Goal: Information Seeking & Learning: Compare options

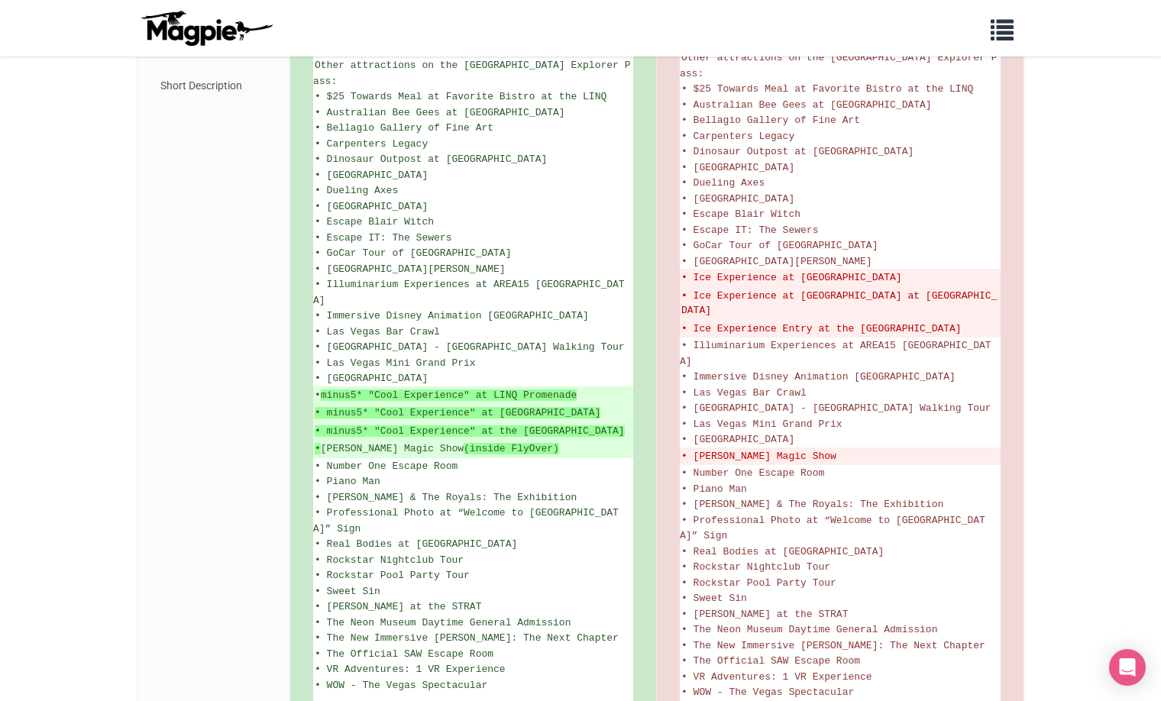
scroll to position [947, 0]
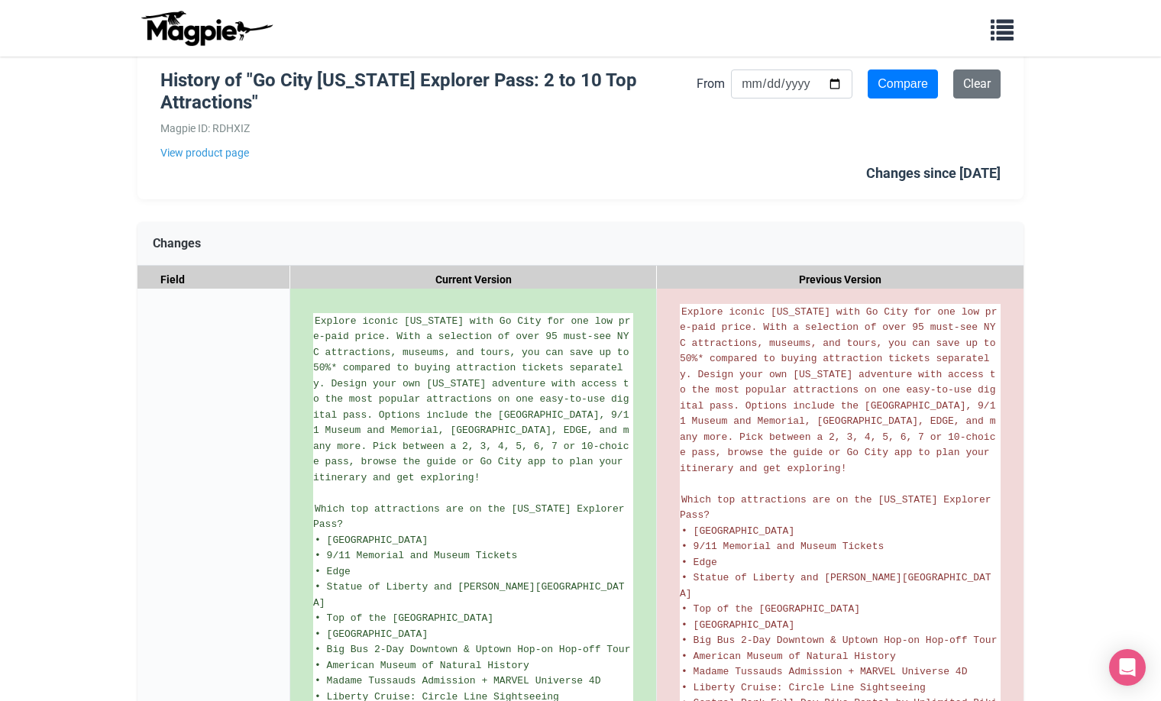
scroll to position [95, 0]
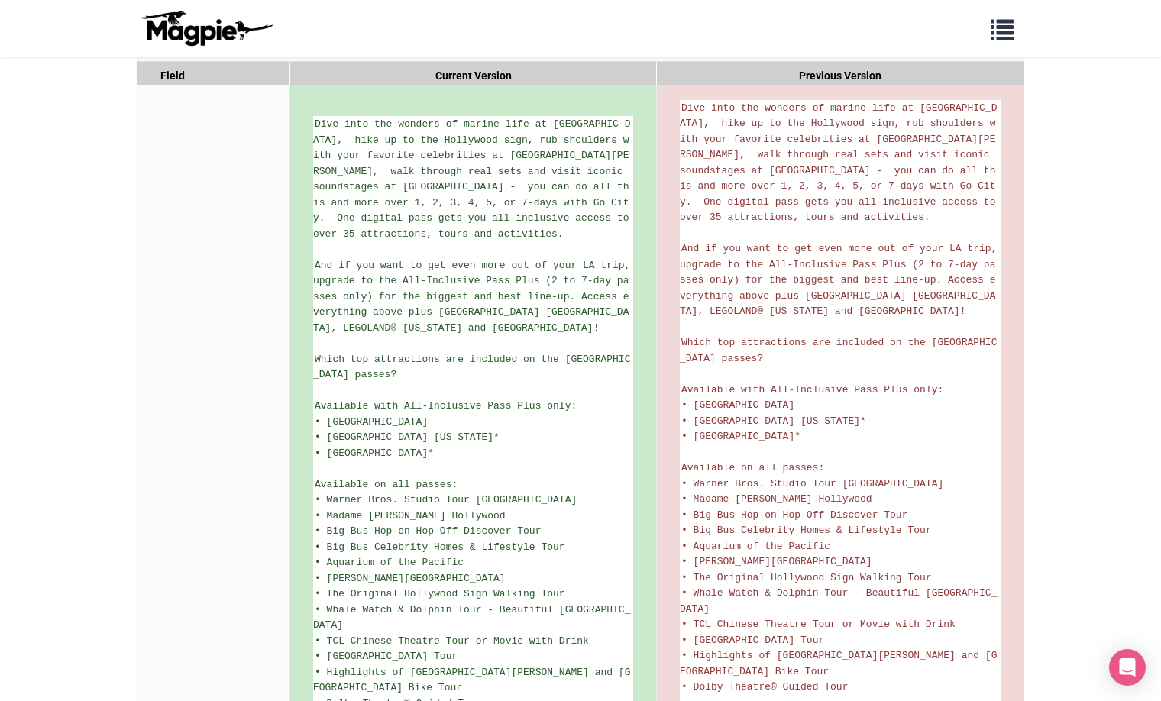
scroll to position [254, 0]
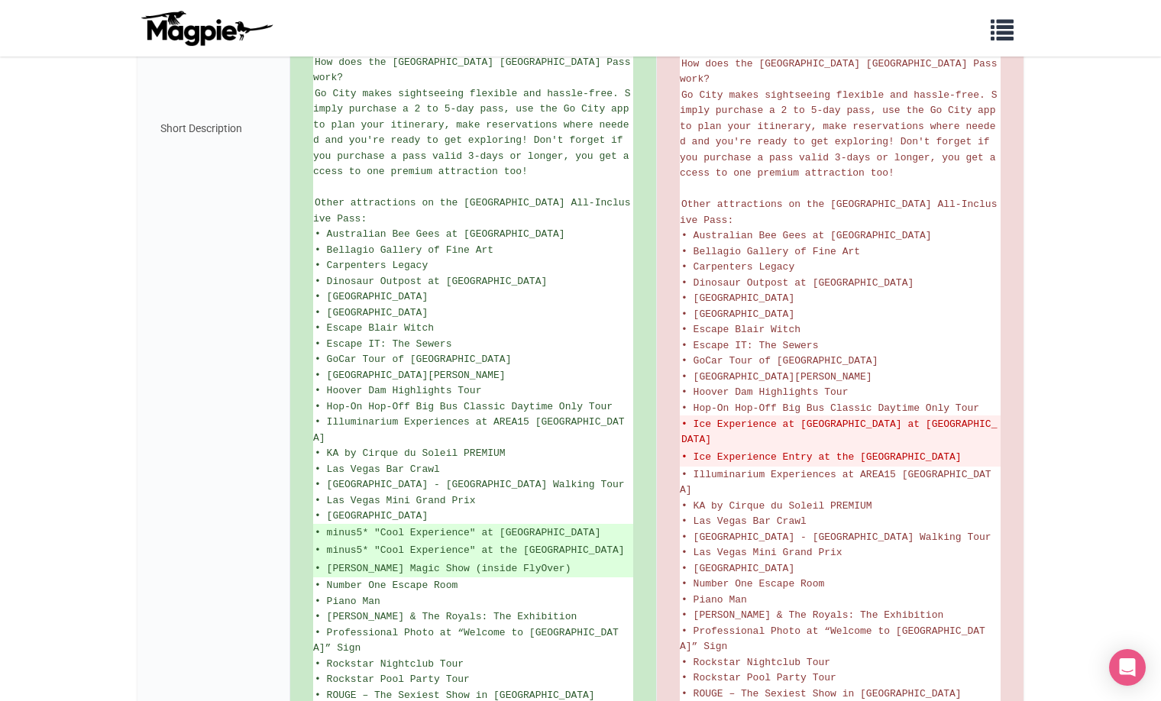
scroll to position [1067, 0]
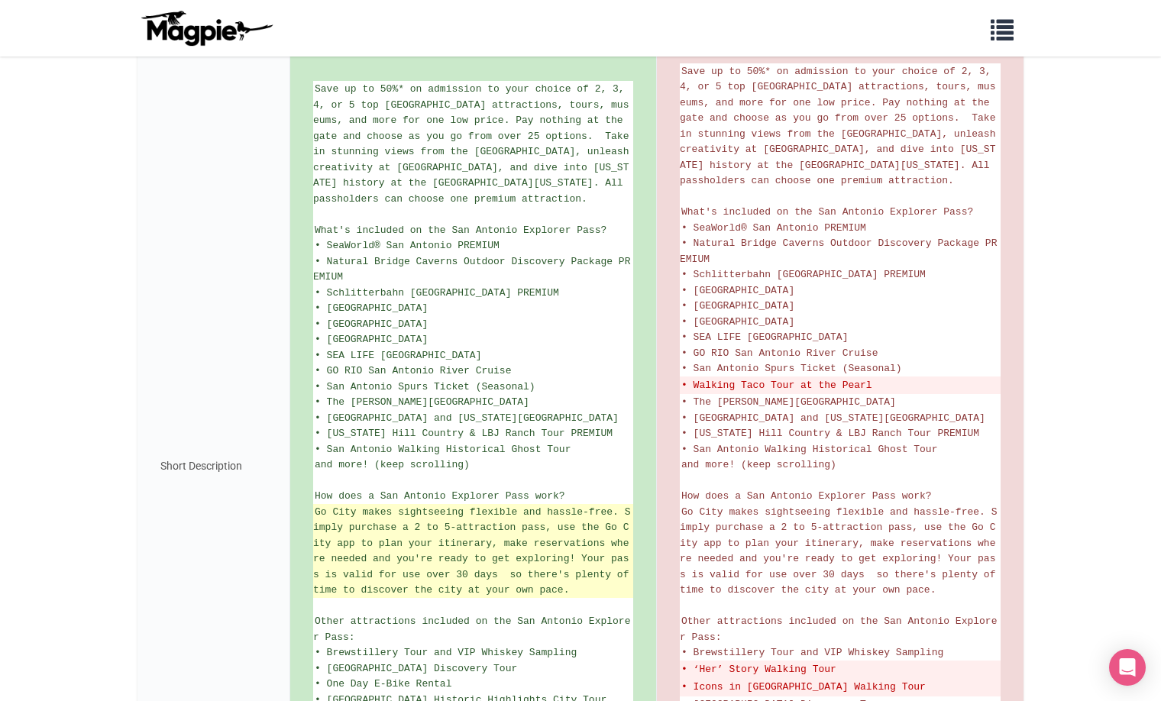
scroll to position [265, 0]
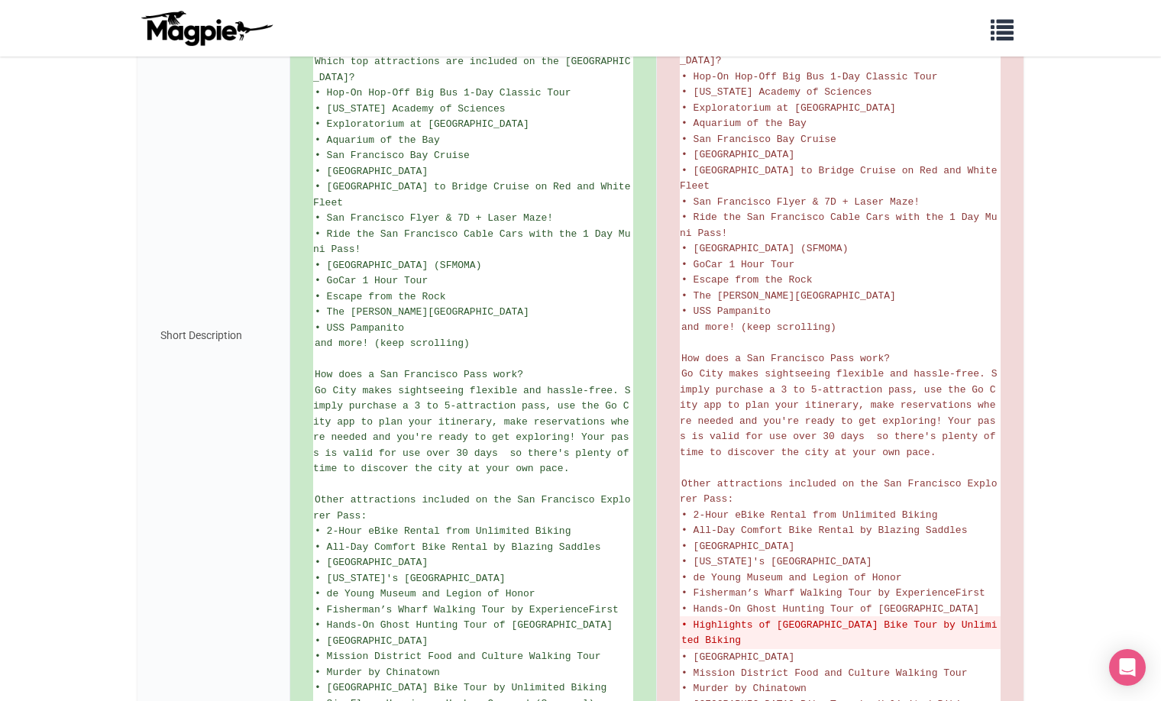
scroll to position [680, 0]
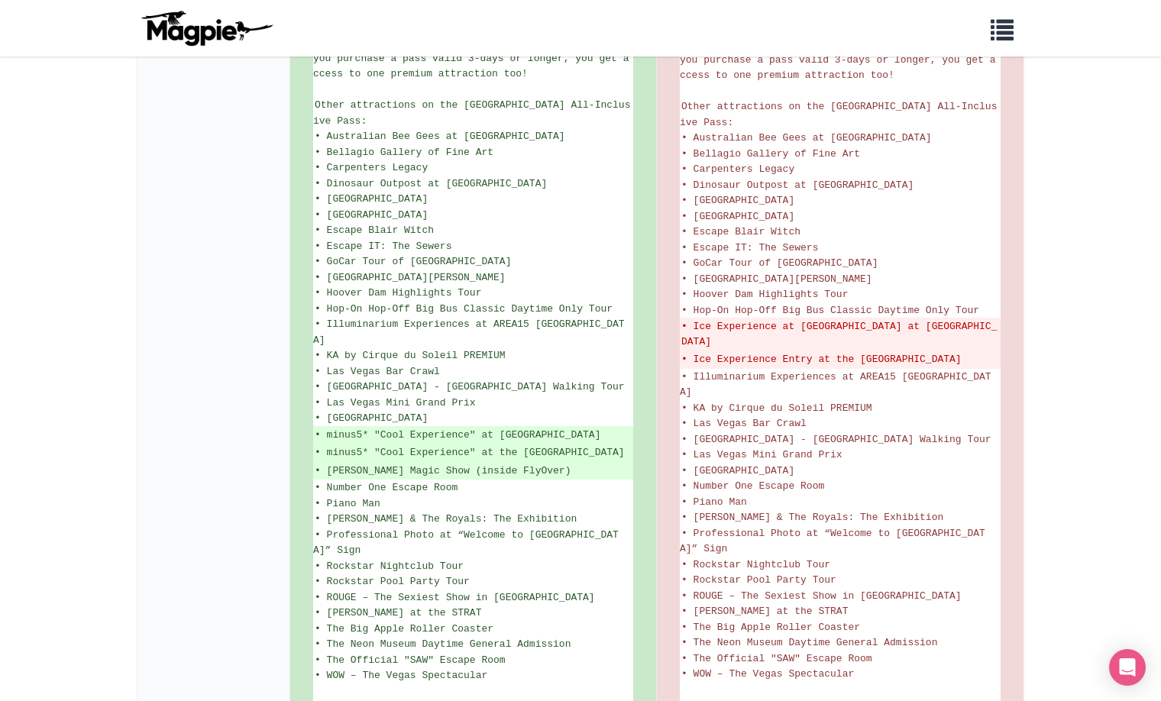
scroll to position [1067, 0]
